Goal: Information Seeking & Learning: Learn about a topic

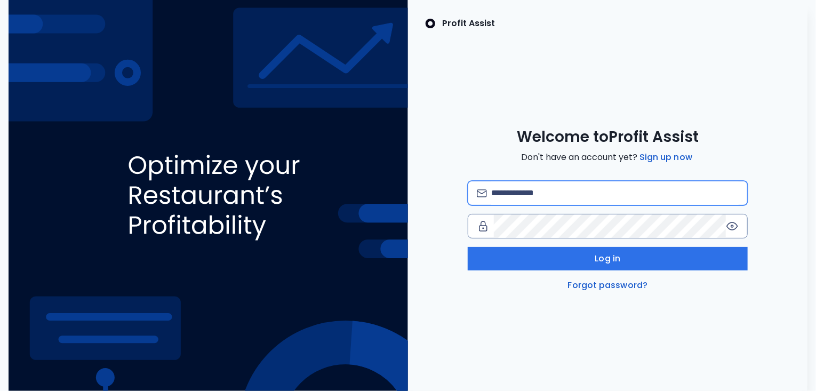
click at [520, 196] on input "email" at bounding box center [614, 192] width 247 height 23
type input "**********"
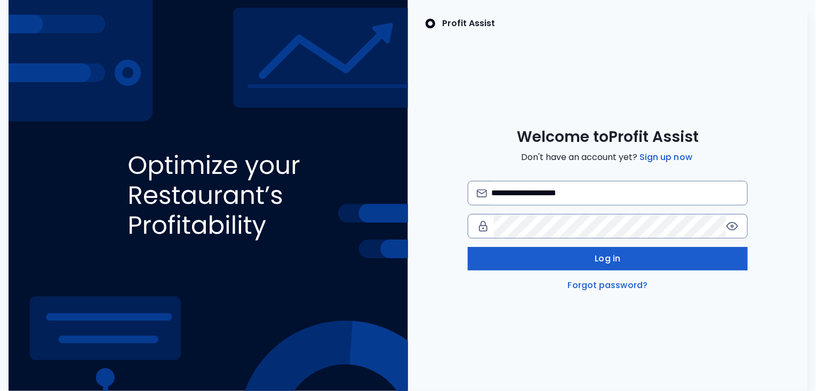
click at [545, 267] on button "Log in" at bounding box center [607, 258] width 280 height 23
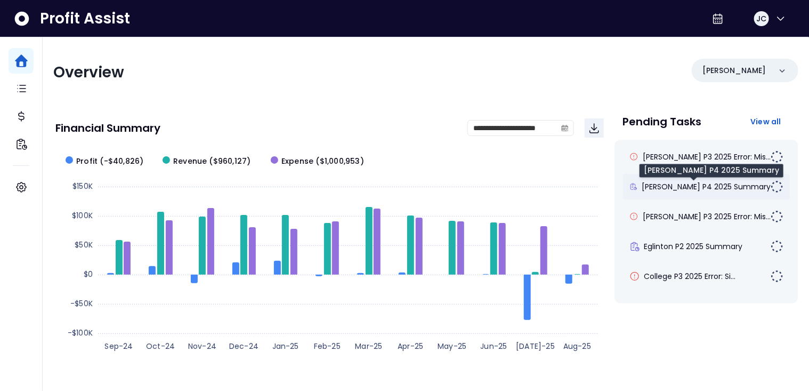
click at [669, 184] on span "[PERSON_NAME] P4 2025 Summary" at bounding box center [706, 186] width 129 height 11
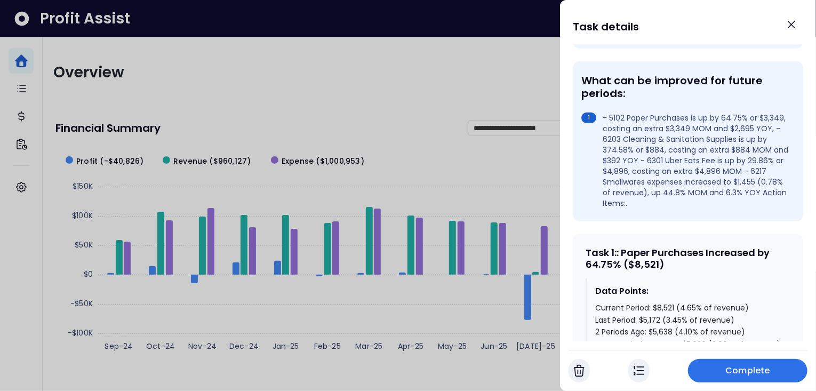
scroll to position [352, 0]
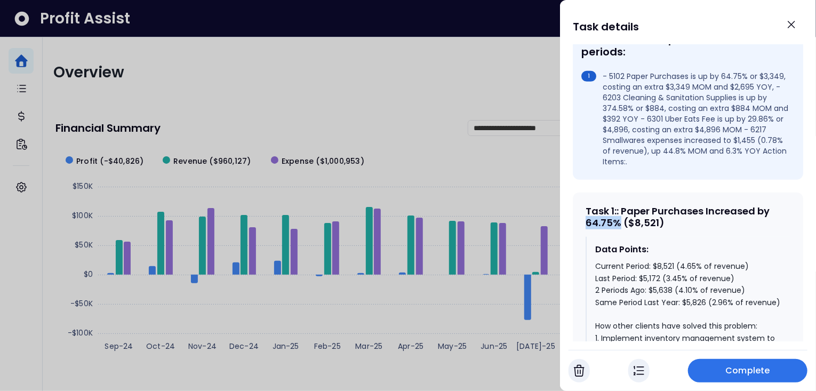
drag, startPoint x: 619, startPoint y: 204, endPoint x: 585, endPoint y: 204, distance: 34.1
drag, startPoint x: 654, startPoint y: 247, endPoint x: 675, endPoint y: 246, distance: 21.9
click at [675, 260] on div "Current Period: $8,521 (4.65% of revenue) Last Period: $5,172 (3.45% of revenue…" at bounding box center [688, 385] width 187 height 251
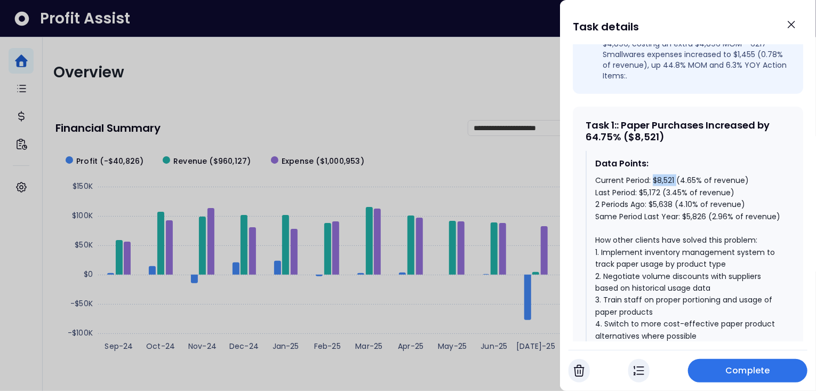
scroll to position [440, 0]
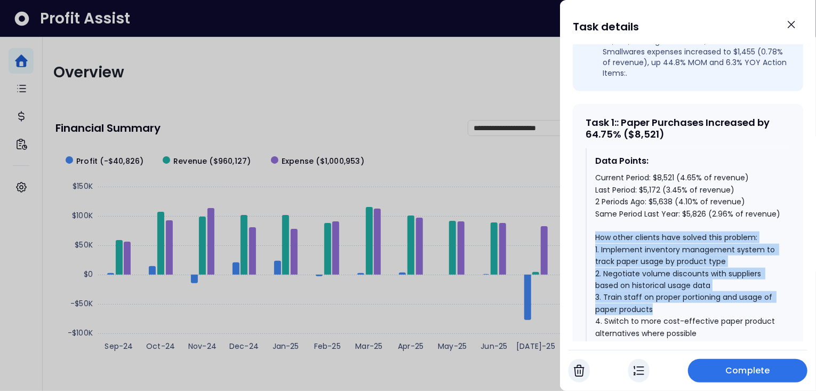
drag, startPoint x: 596, startPoint y: 230, endPoint x: 679, endPoint y: 297, distance: 106.5
click at [679, 297] on div "Current Period: $8,521 (4.65% of revenue) Last Period: $5,172 (3.45% of revenue…" at bounding box center [688, 297] width 187 height 251
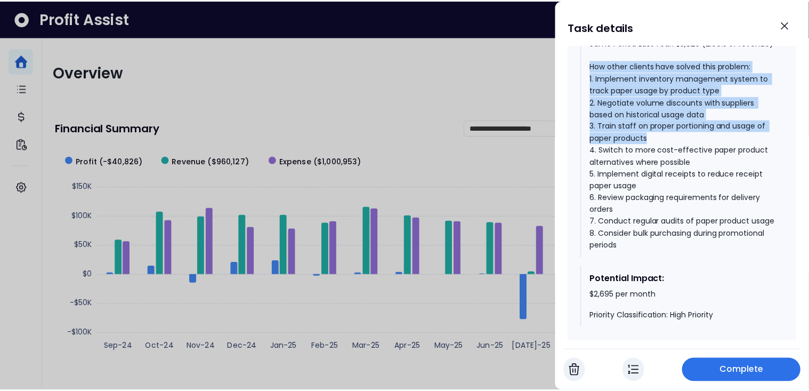
scroll to position [616, 0]
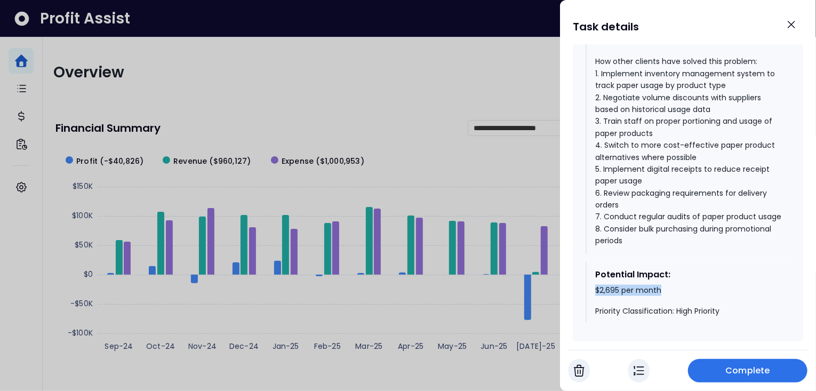
drag, startPoint x: 593, startPoint y: 296, endPoint x: 661, endPoint y: 297, distance: 68.2
click at [661, 297] on div "Potential Impact: $2,695 per month Priority Classification: High Priority" at bounding box center [687, 292] width 205 height 61
click at [791, 26] on icon "Close" at bounding box center [791, 24] width 13 height 13
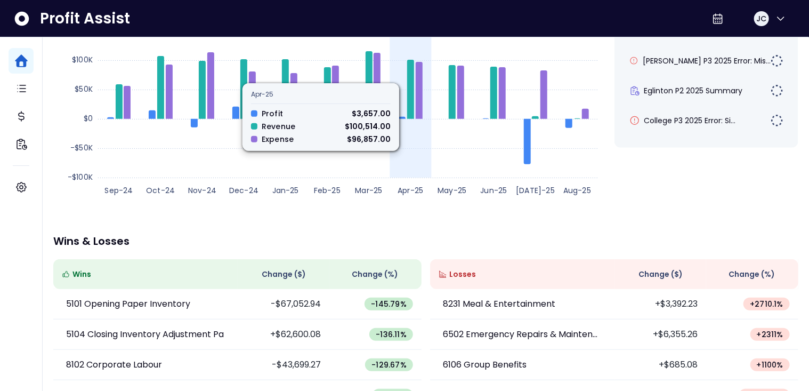
scroll to position [259, 0]
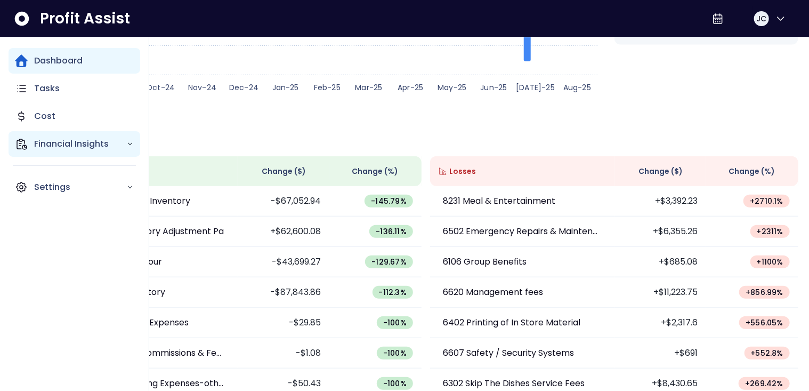
click at [54, 139] on p "Financial Insights" at bounding box center [80, 144] width 92 height 13
